Goal: Find specific page/section: Find specific page/section

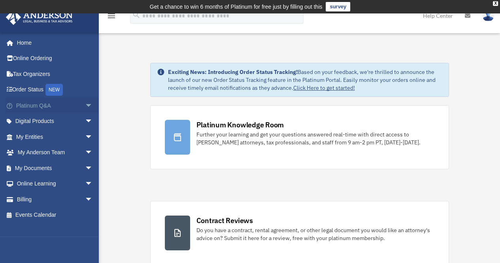
click at [85, 105] on span "arrow_drop_down" at bounding box center [93, 106] width 16 height 16
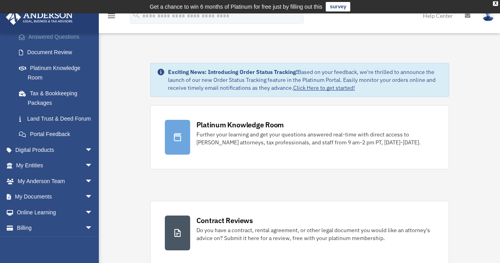
scroll to position [132, 0]
click at [85, 158] on span "arrow_drop_down" at bounding box center [93, 149] width 16 height 16
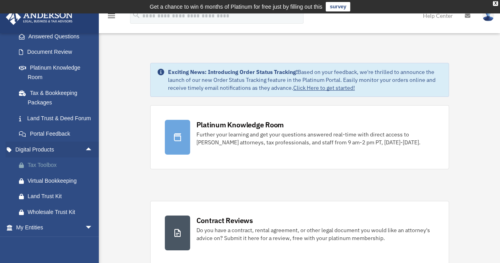
scroll to position [220, 0]
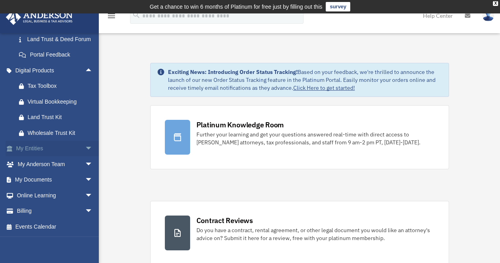
click at [85, 151] on span "arrow_drop_down" at bounding box center [93, 149] width 16 height 16
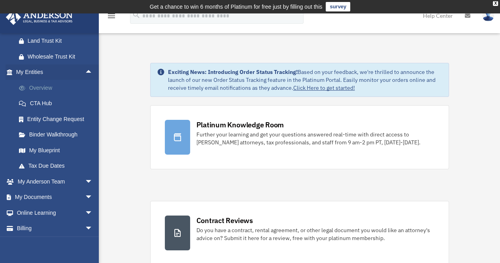
scroll to position [289, 0]
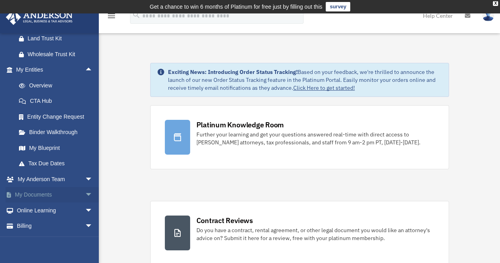
click at [85, 201] on span "arrow_drop_down" at bounding box center [93, 195] width 16 height 16
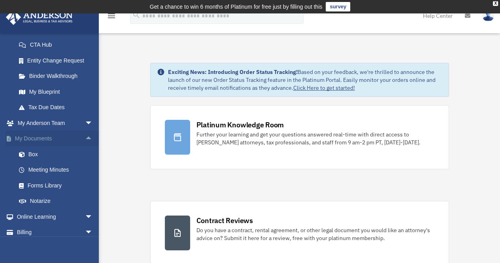
scroll to position [354, 0]
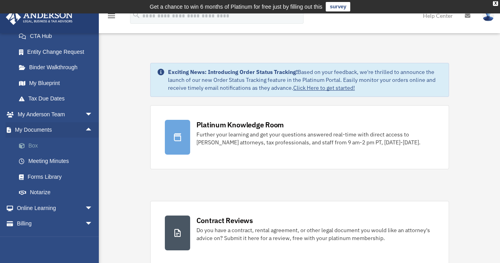
click at [40, 153] on link "Box" at bounding box center [58, 145] width 94 height 16
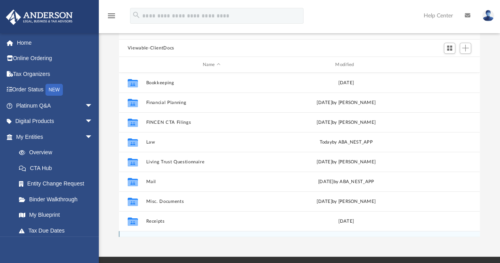
scroll to position [74, 0]
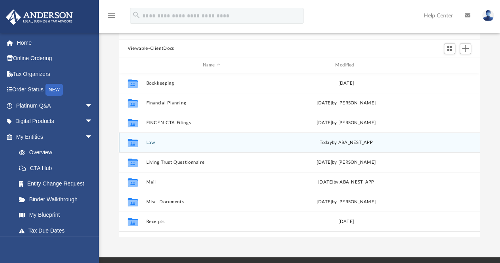
click at [137, 143] on icon "grid" at bounding box center [133, 144] width 10 height 6
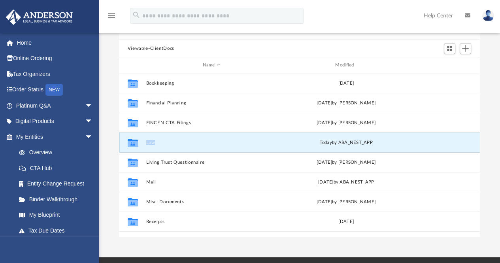
click at [137, 143] on icon "grid" at bounding box center [133, 144] width 10 height 6
click at [133, 142] on icon "grid" at bounding box center [133, 144] width 10 height 6
click at [195, 147] on div "Collaborated Folder Law today by ABA_NEST_APP" at bounding box center [299, 142] width 361 height 20
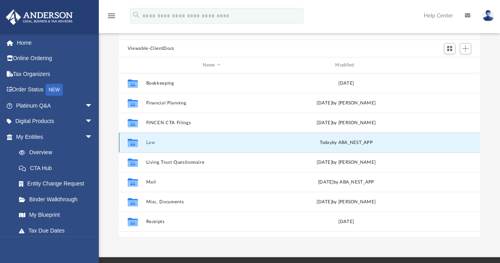
click at [132, 142] on icon "grid" at bounding box center [133, 144] width 10 height 6
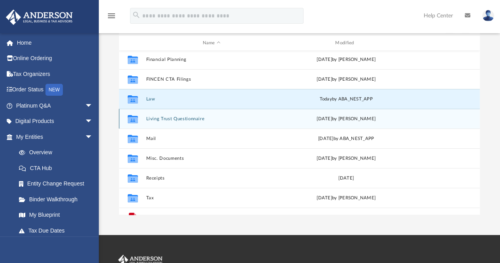
scroll to position [11, 0]
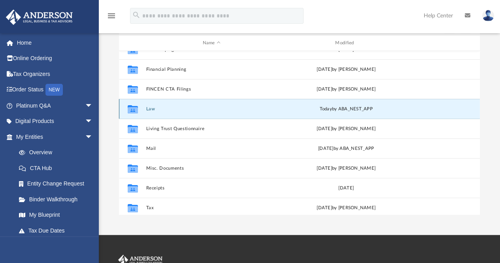
click at [132, 107] on icon "grid" at bounding box center [133, 110] width 10 height 6
click at [246, 105] on div "Collaborated Folder Law today by ABA_NEST_APP" at bounding box center [299, 109] width 361 height 20
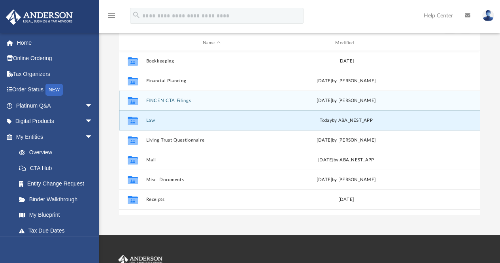
scroll to position [0, 0]
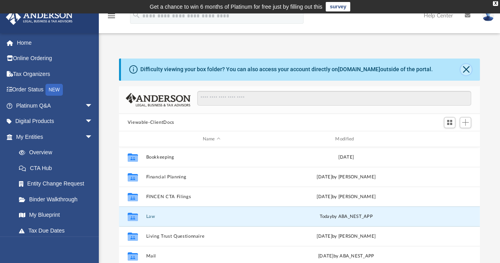
click at [467, 71] on button "Close" at bounding box center [465, 69] width 11 height 11
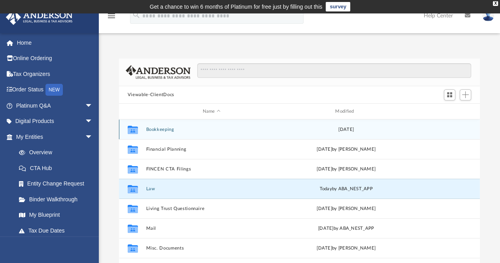
click at [167, 125] on div "Collaborated Folder Bookkeeping Tue Jun 30 2020" at bounding box center [299, 129] width 361 height 20
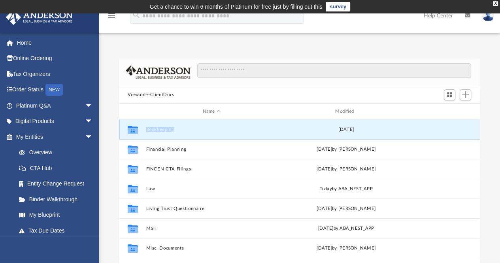
click at [167, 125] on div "Collaborated Folder Bookkeeping Tue Jun 30 2020" at bounding box center [299, 129] width 361 height 20
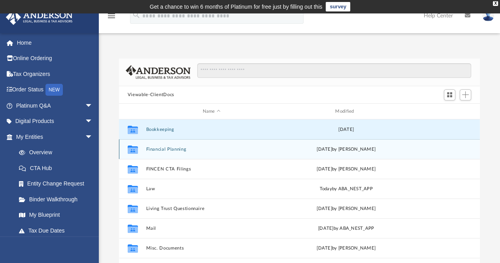
click at [145, 145] on div "Collaborated Folder Financial Planning Fri Jul 23 2021 by Tom Konkowski" at bounding box center [299, 149] width 361 height 20
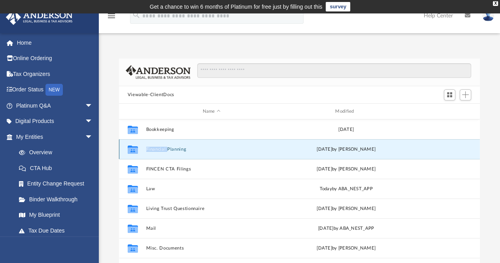
click at [145, 145] on div "Collaborated Folder Financial Planning Fri Jul 23 2021 by Tom Konkowski" at bounding box center [299, 149] width 361 height 20
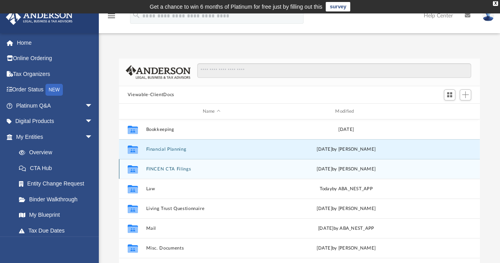
click at [144, 173] on div "Collaborated Folder FINCEN CTA Filings Tue Oct 29 2024 by Sara Winter" at bounding box center [299, 169] width 361 height 20
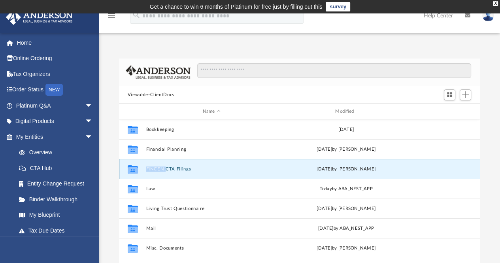
click at [144, 173] on div "Collaborated Folder FINCEN CTA Filings Tue Oct 29 2024 by Sara Winter" at bounding box center [299, 169] width 361 height 20
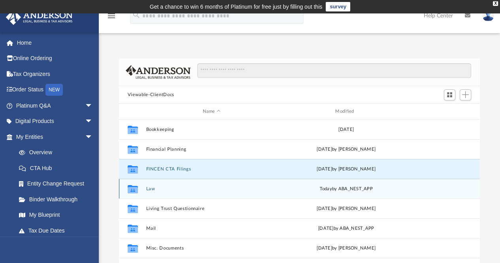
click at [139, 194] on div "Collaborated Folder" at bounding box center [133, 188] width 20 height 13
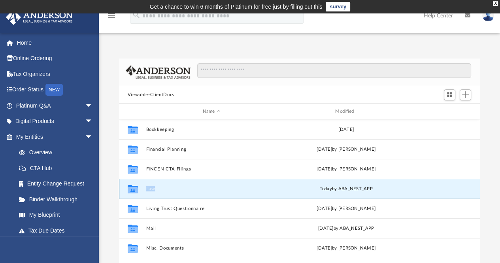
click at [139, 194] on div "Collaborated Folder" at bounding box center [133, 188] width 20 height 13
